Goal: Communication & Community: Connect with others

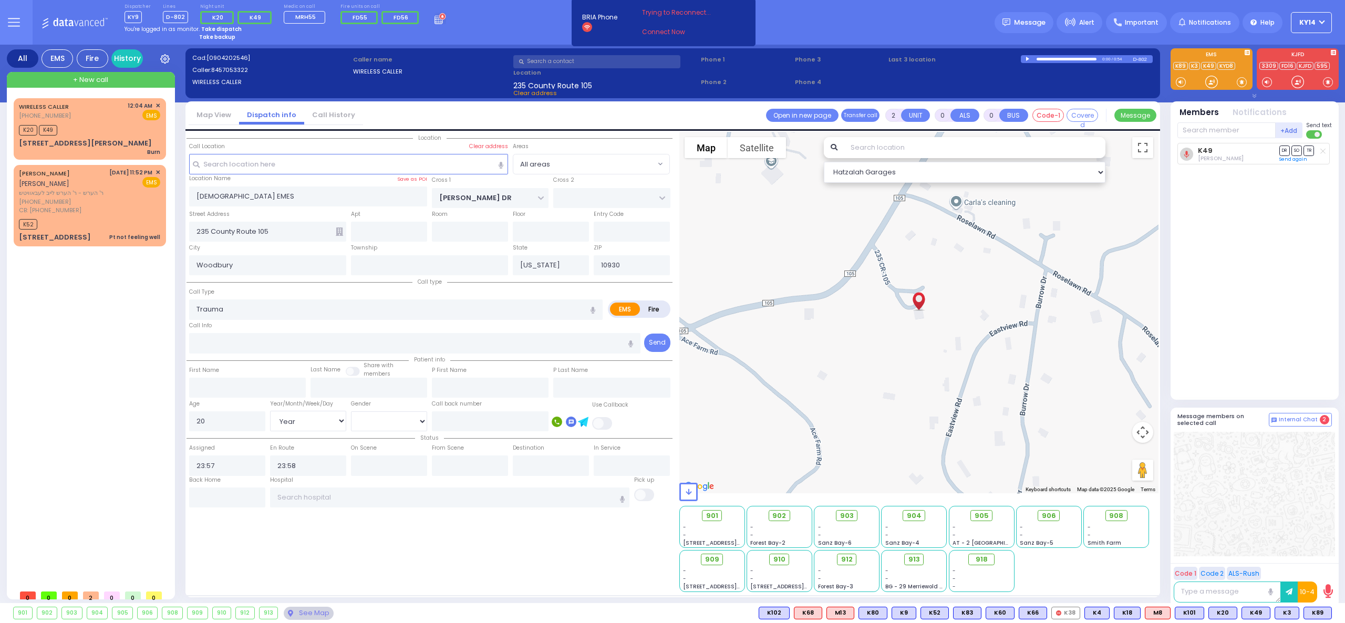
select select "Year"
select select "[DEMOGRAPHIC_DATA]"
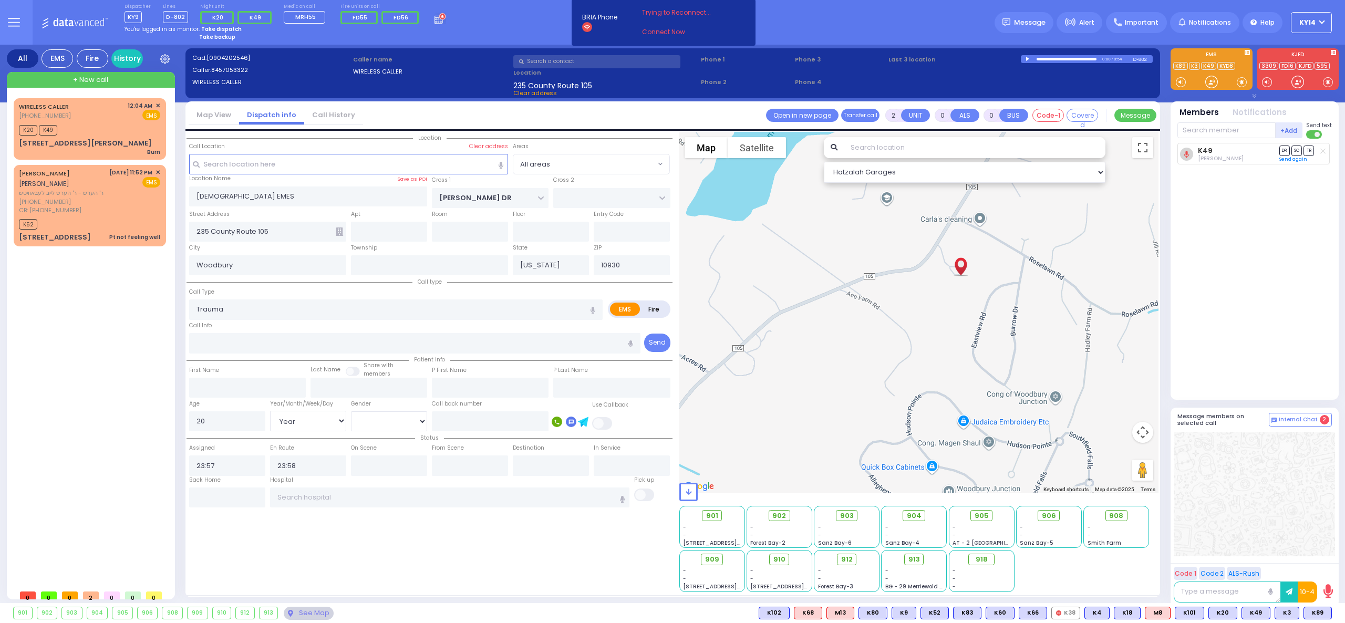
click at [1194, 357] on div "K49 [PERSON_NAME] DR SO TR Sending text" at bounding box center [1256, 267] width 157 height 248
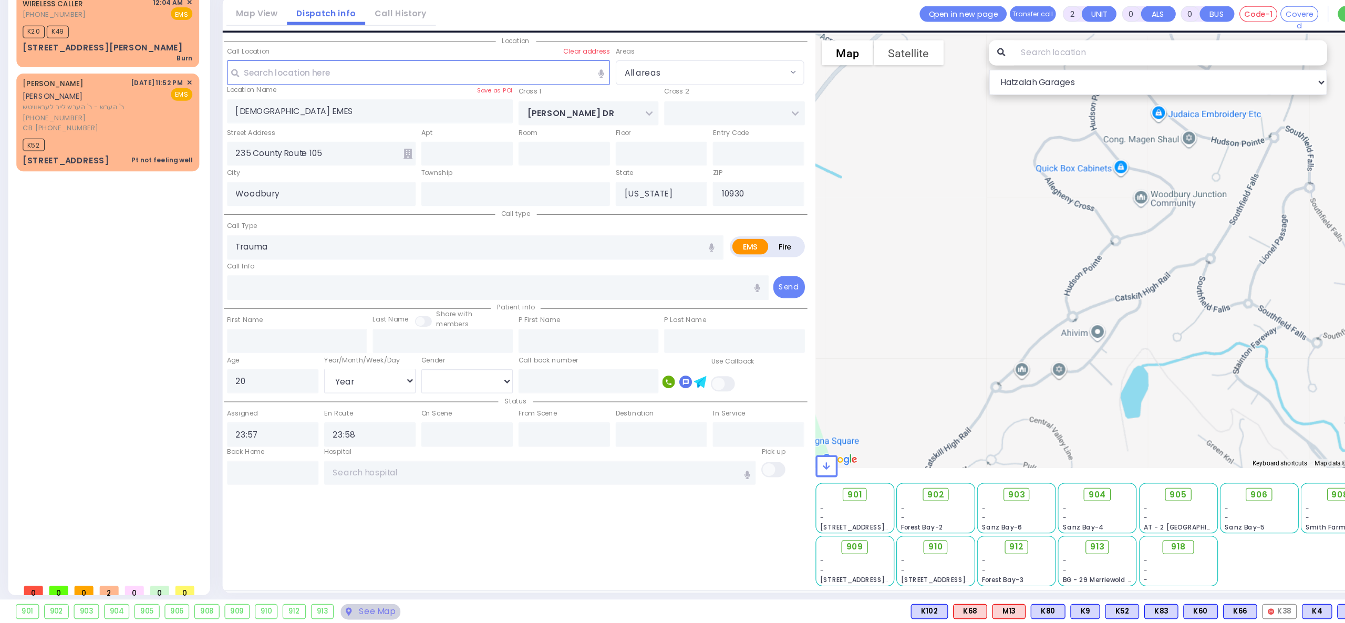
click at [341, 115] on link "Call History" at bounding box center [333, 115] width 59 height 10
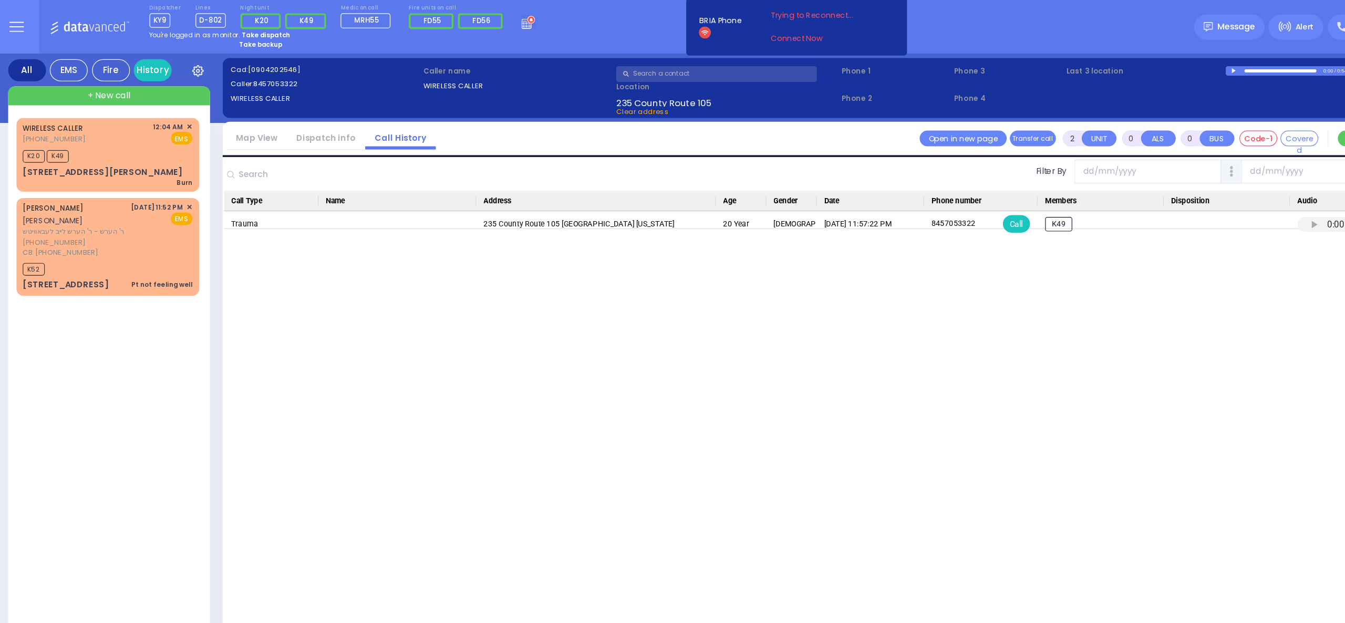
click at [24, 26] on button at bounding box center [14, 22] width 38 height 45
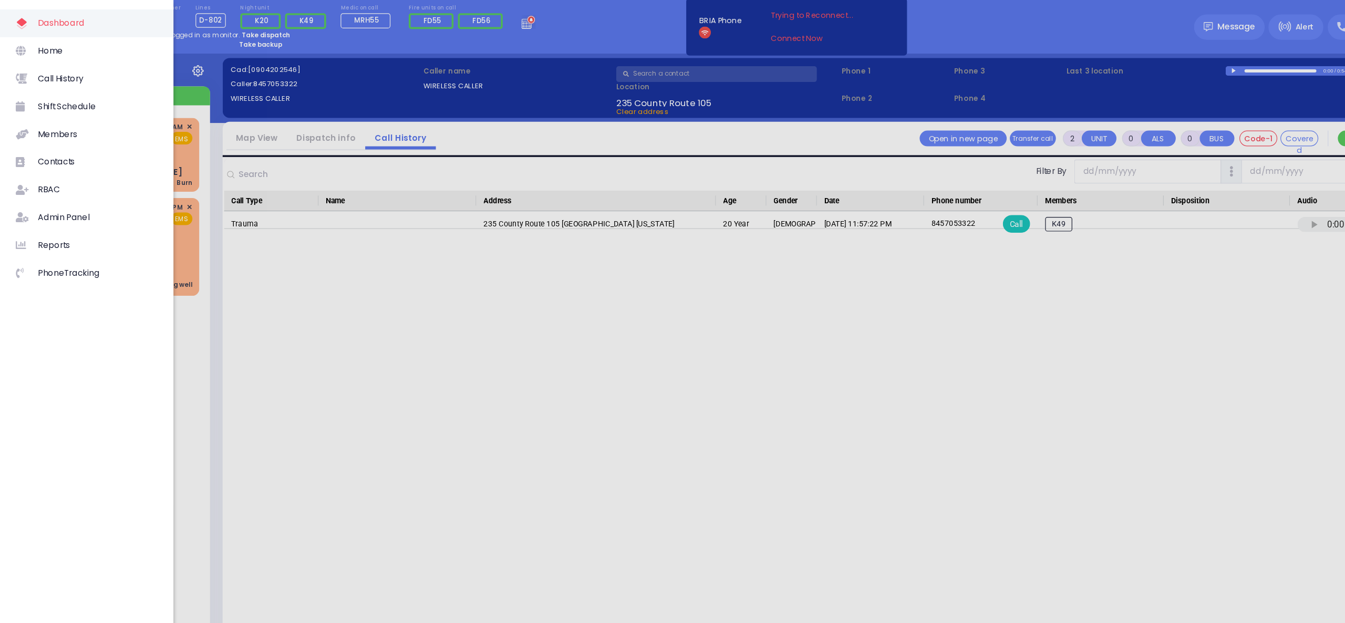
click at [330, 260] on div at bounding box center [672, 311] width 1345 height 623
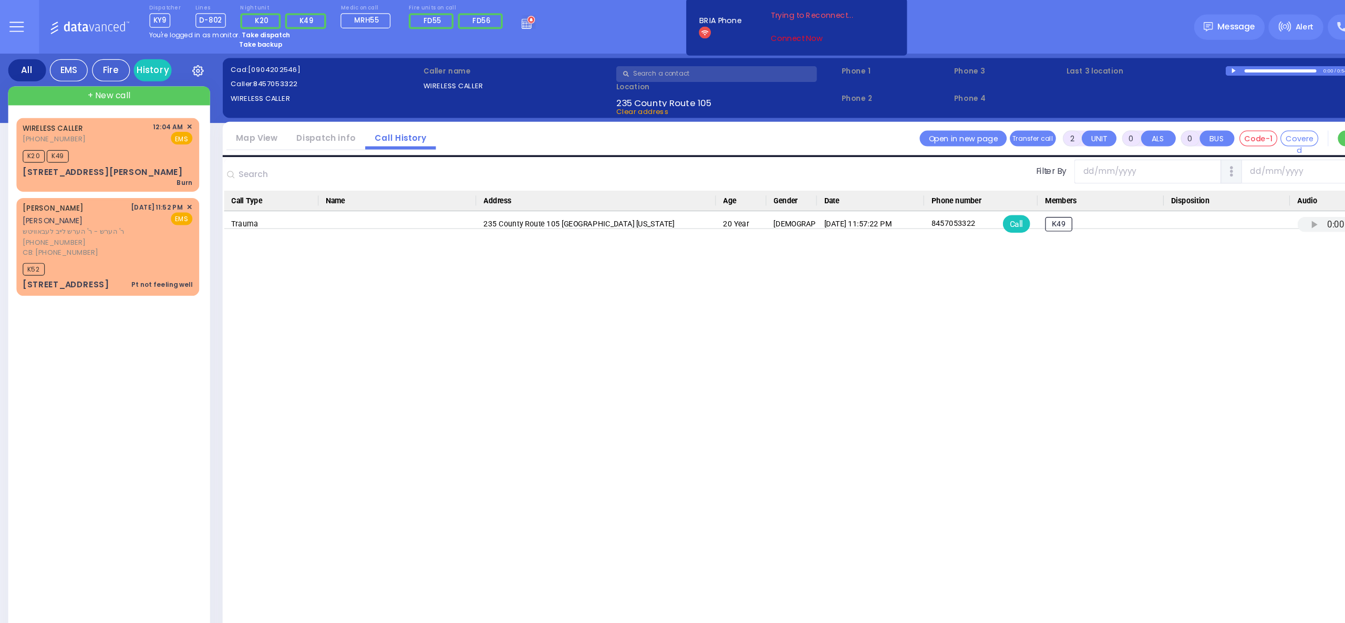
click at [680, 33] on link "Connect Now" at bounding box center [683, 31] width 83 height 9
click at [794, 14] on div "Dispatcher KY9 shift has started. Are you ? Lines D-802" at bounding box center [672, 22] width 1345 height 45
